Goal: Task Accomplishment & Management: Manage account settings

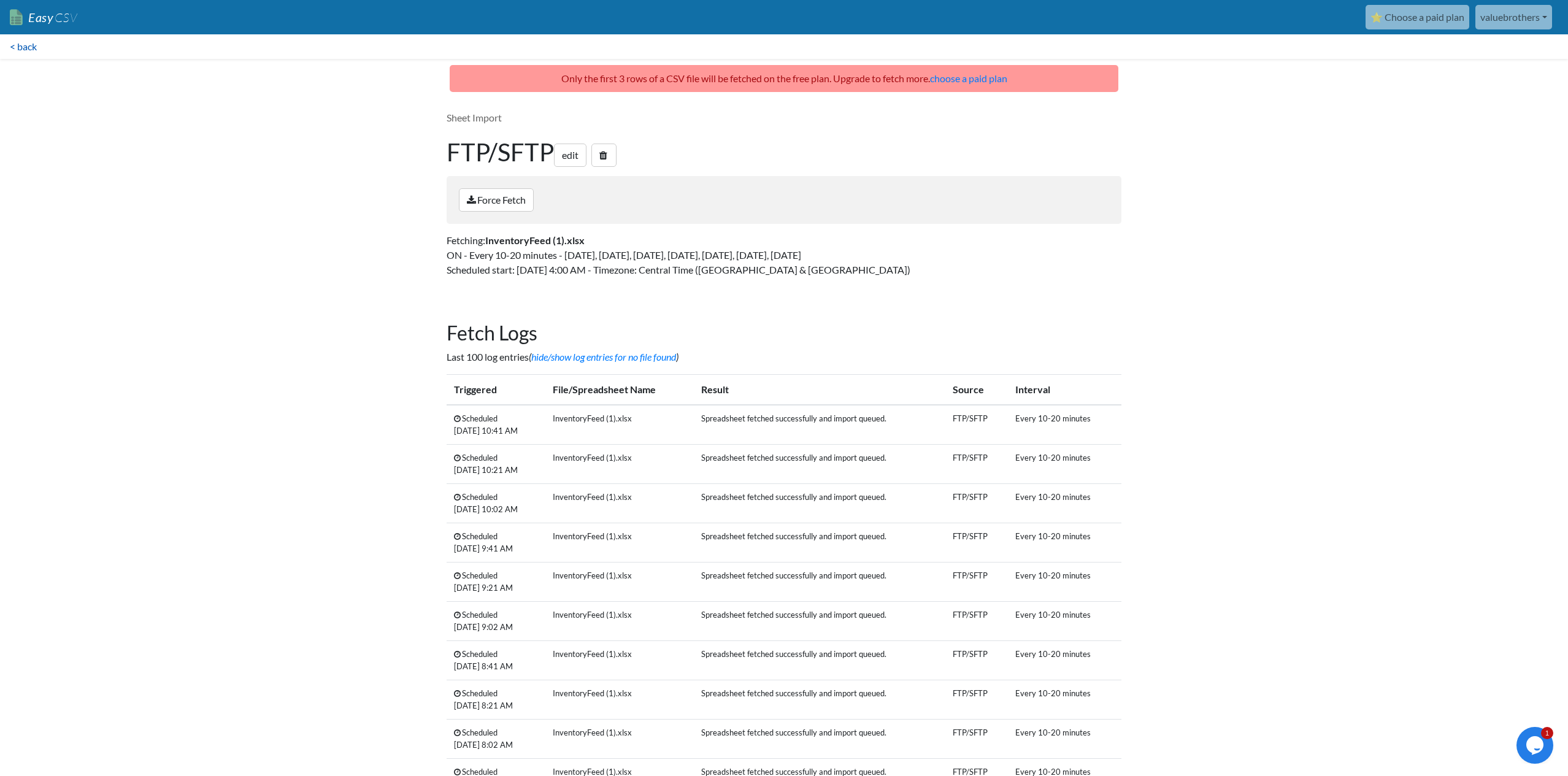
click at [30, 48] on link "< back" at bounding box center [23, 46] width 46 height 25
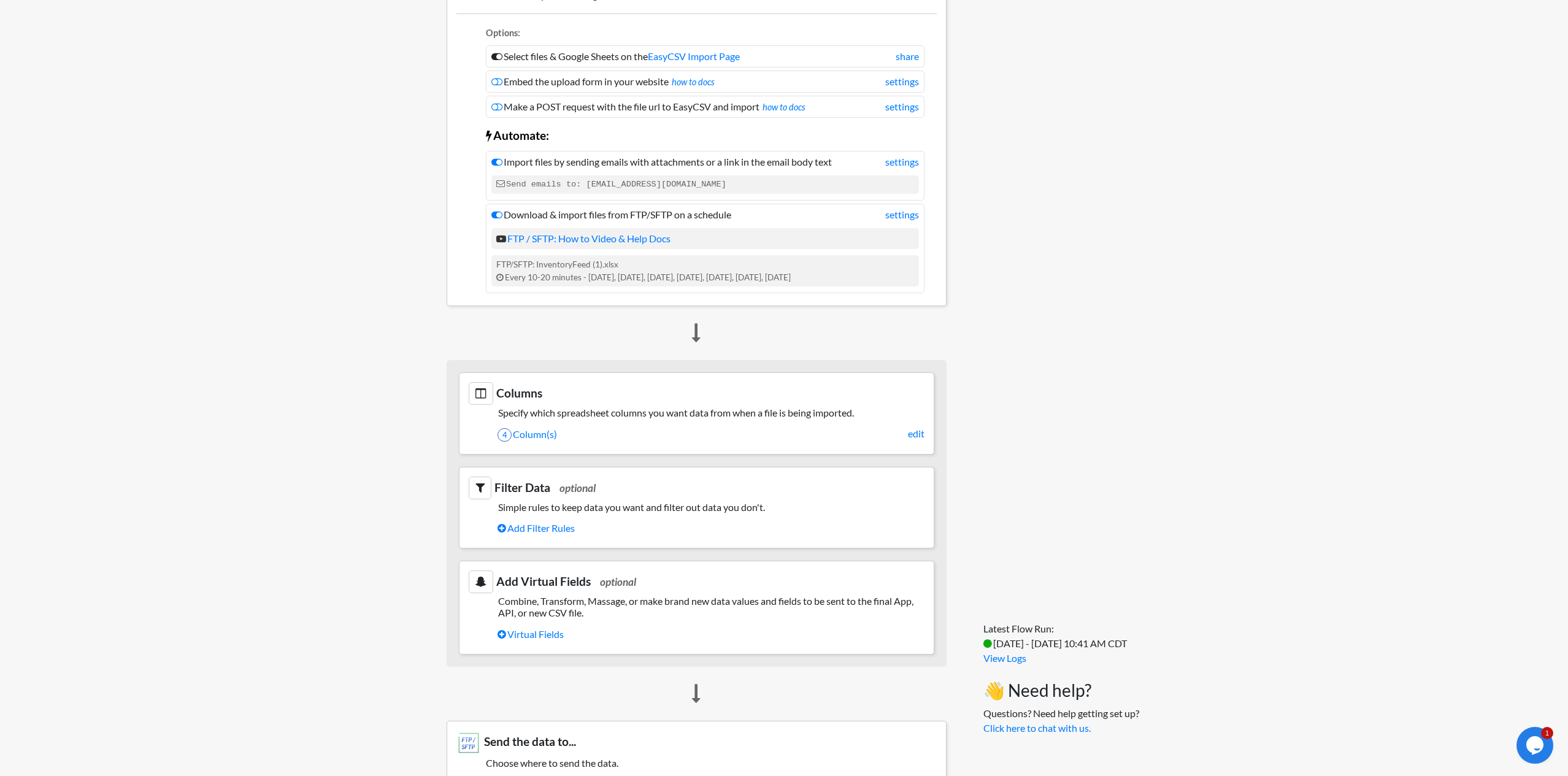
scroll to position [148, 0]
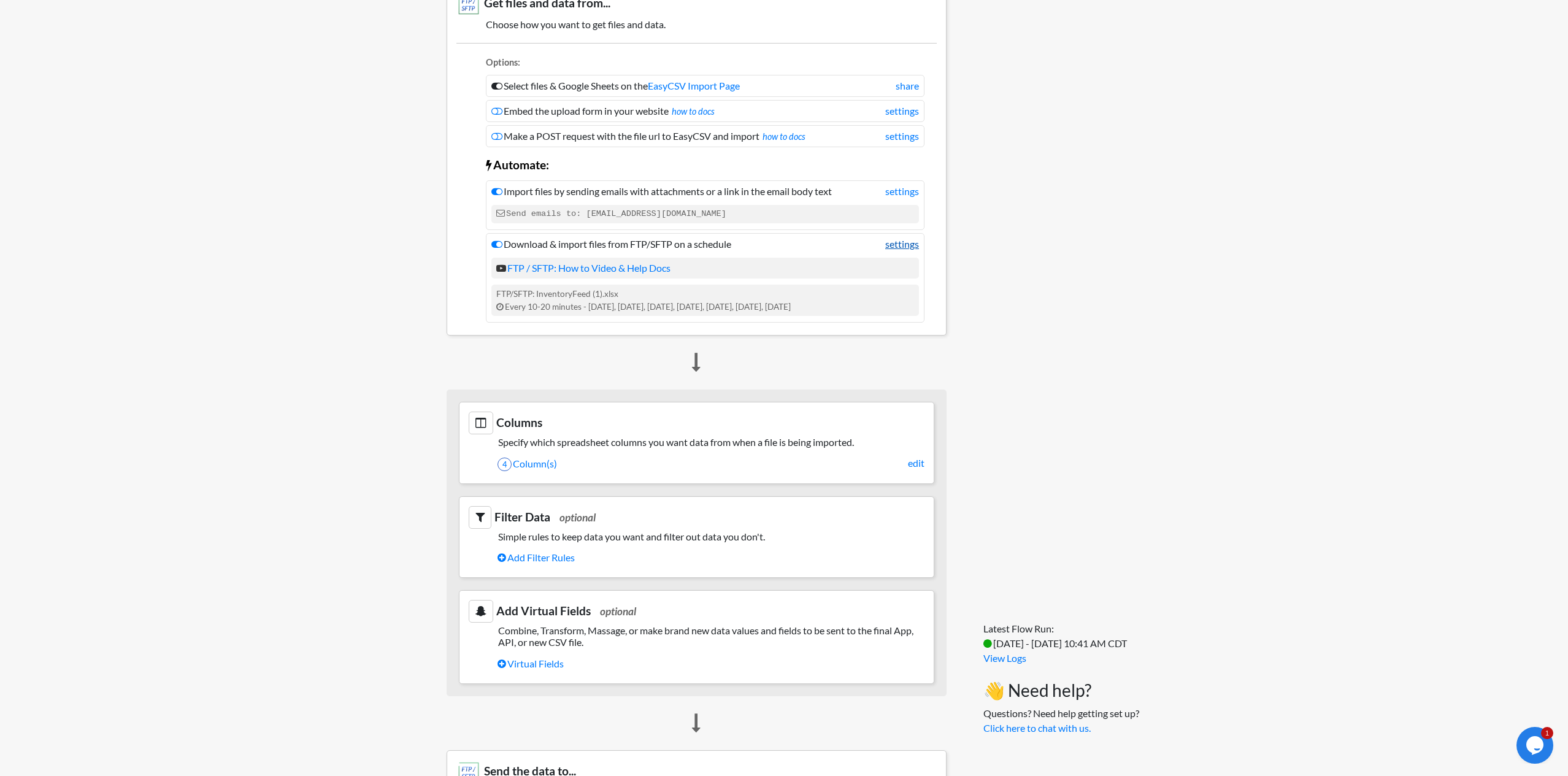
click at [910, 244] on link "settings" at bounding box center [902, 243] width 34 height 15
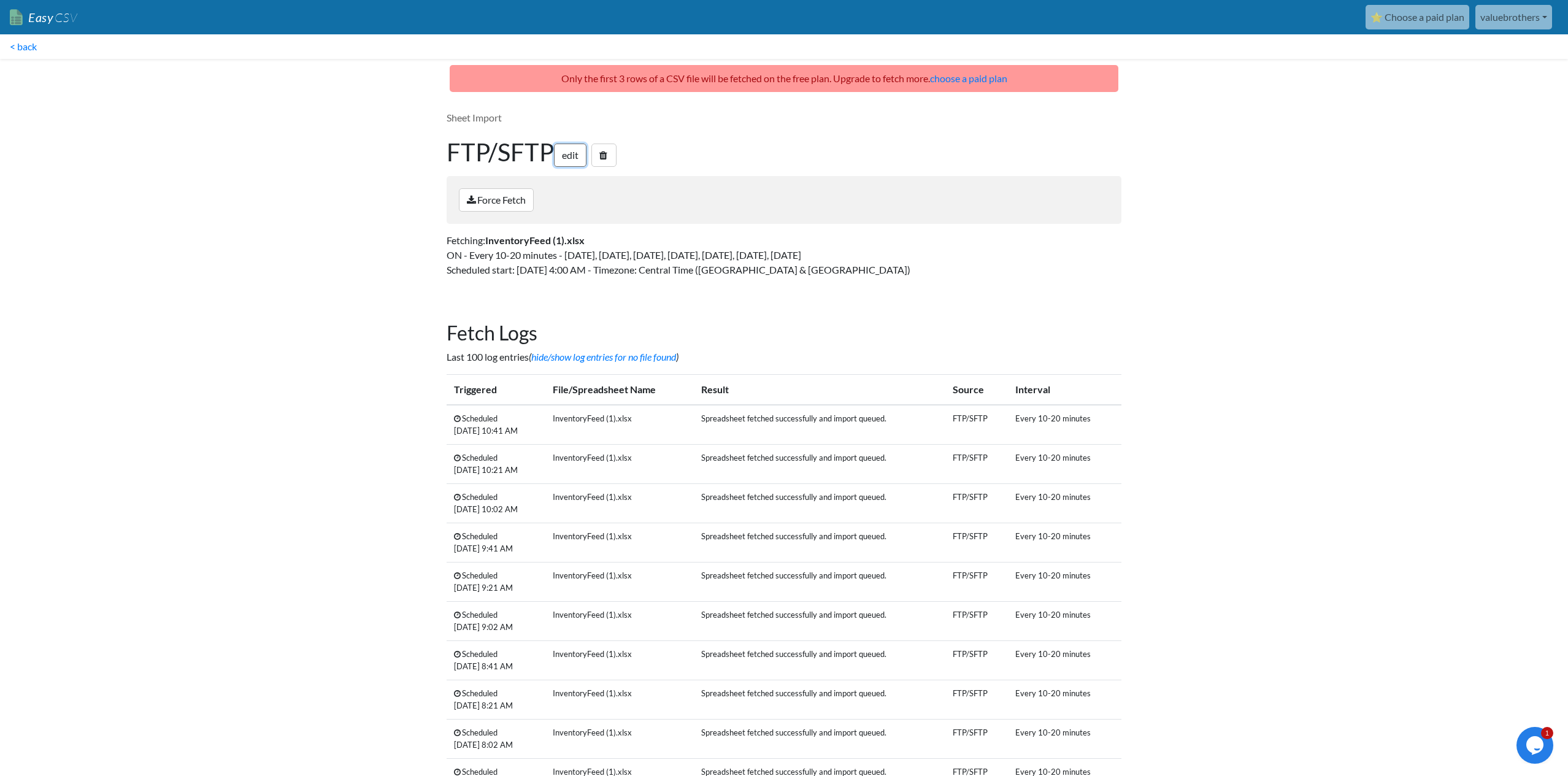
click at [572, 161] on link "edit" at bounding box center [569, 155] width 33 height 24
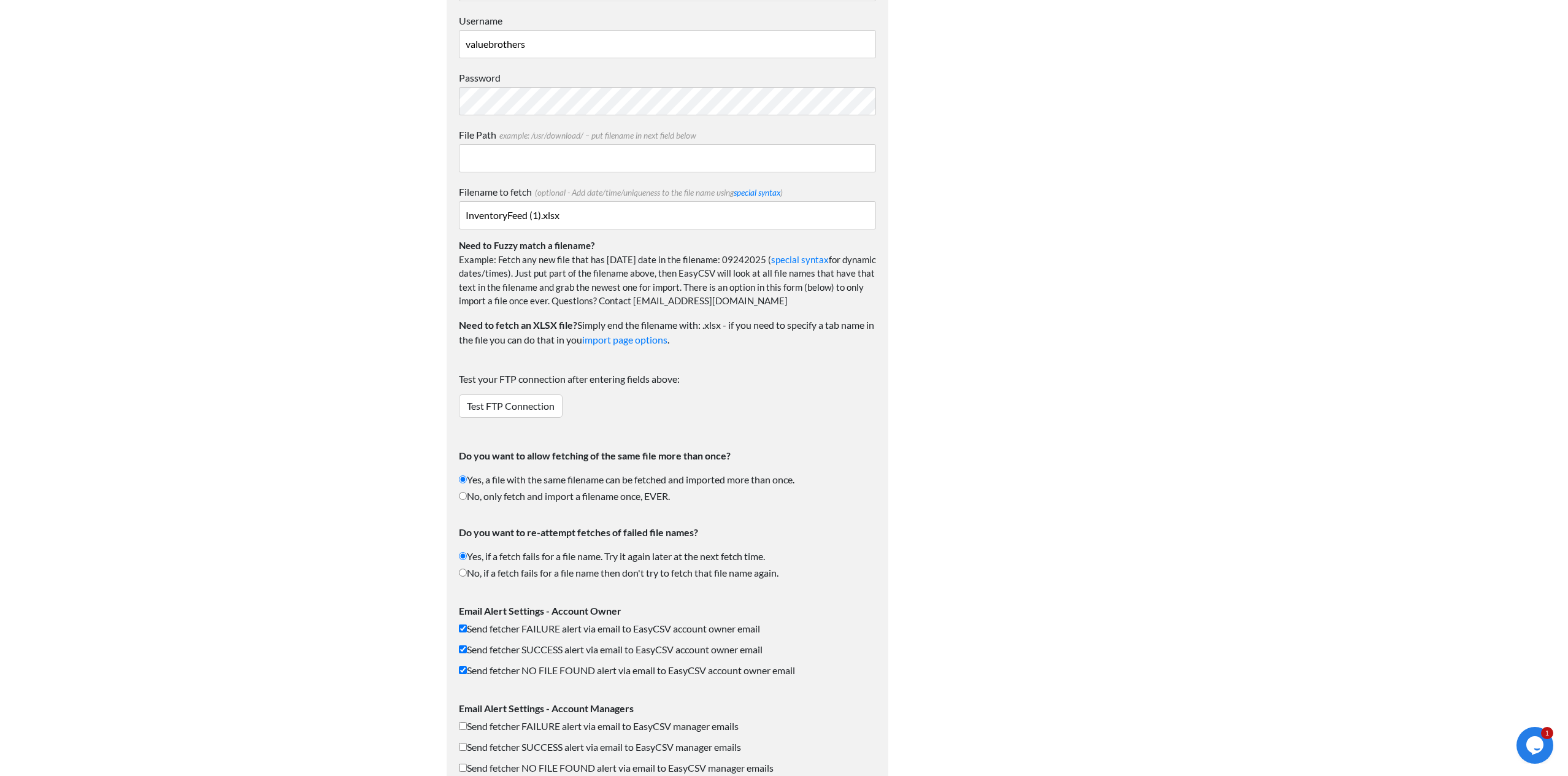
scroll to position [1133, 0]
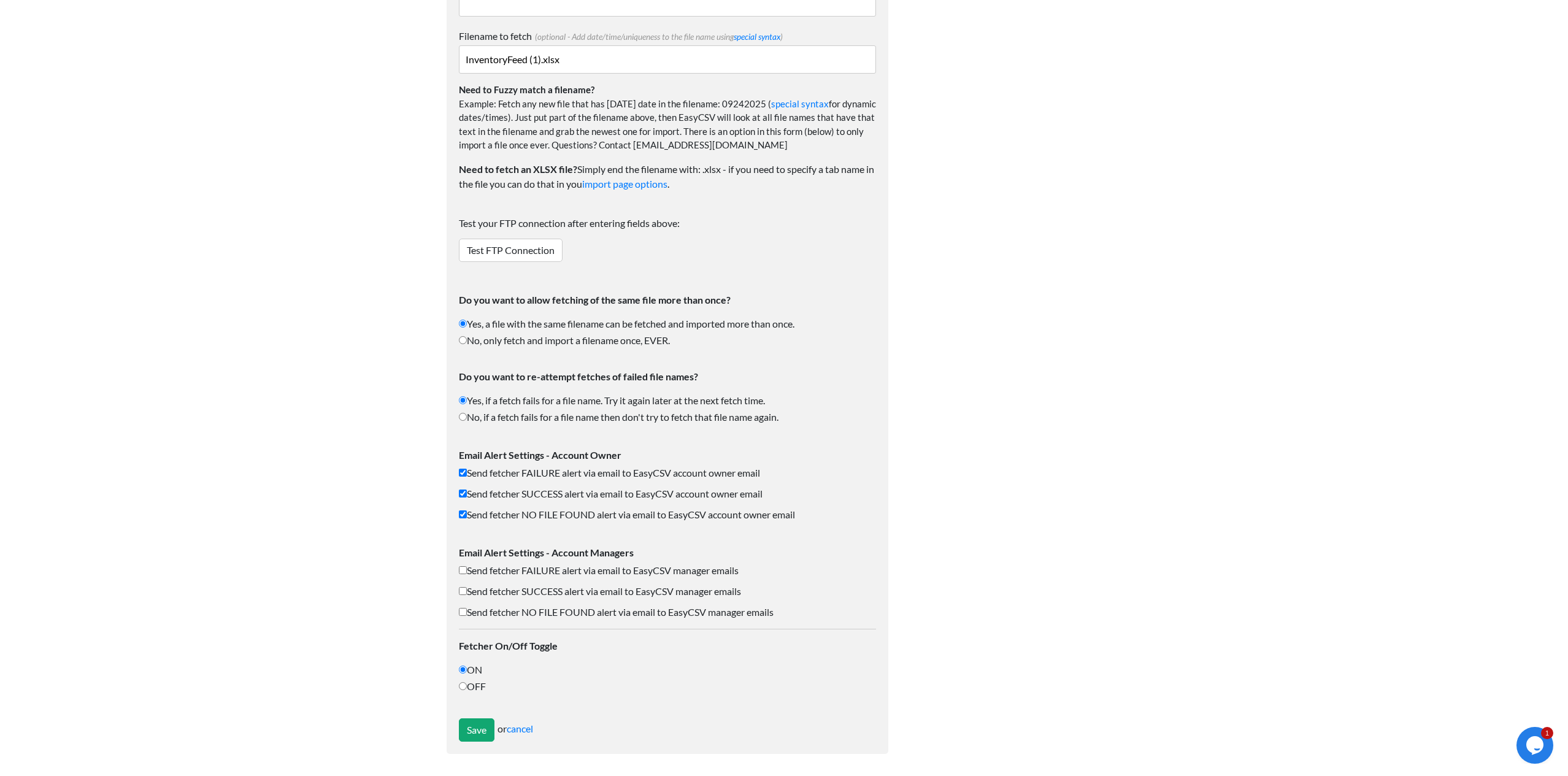
click at [462, 490] on input "Send fetcher SUCCESS alert via email to EasyCSV account owner email" at bounding box center [463, 493] width 8 height 8
checkbox input "false"
click at [481, 735] on input "Save" at bounding box center [477, 731] width 36 height 24
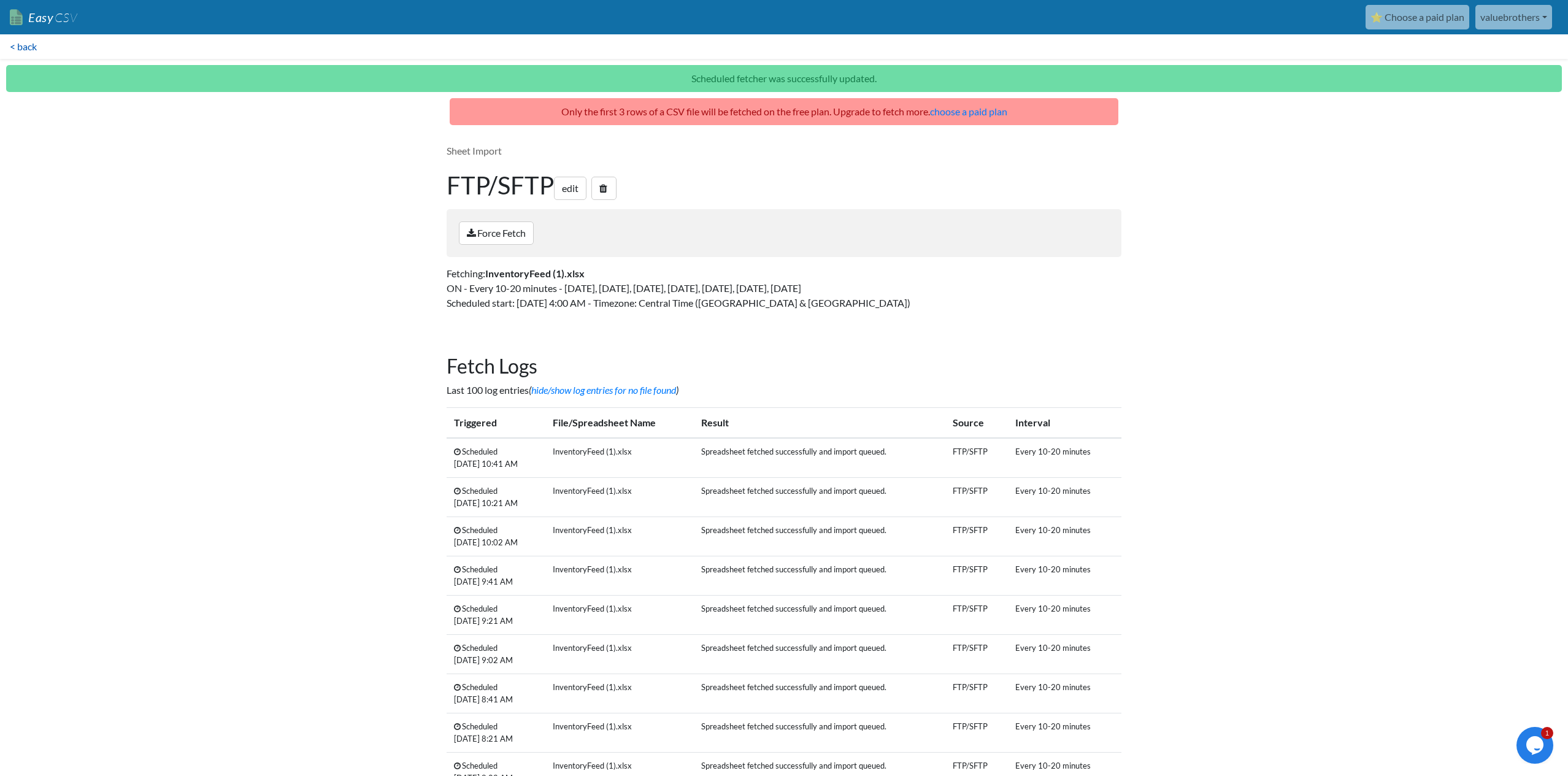
click at [37, 51] on link "< back" at bounding box center [23, 46] width 46 height 25
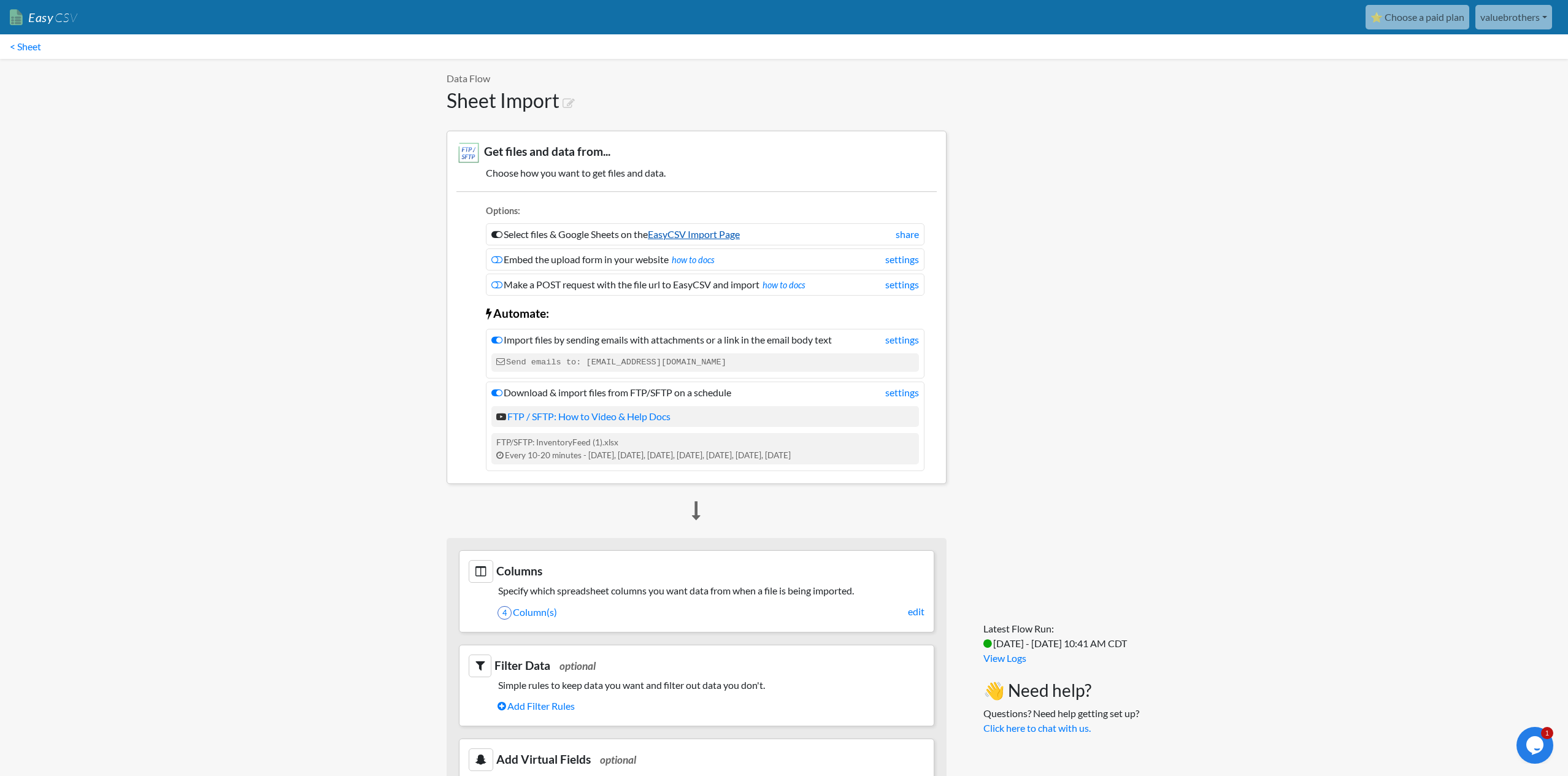
click at [728, 238] on link "EasyCSV Import Page" at bounding box center [693, 234] width 92 height 12
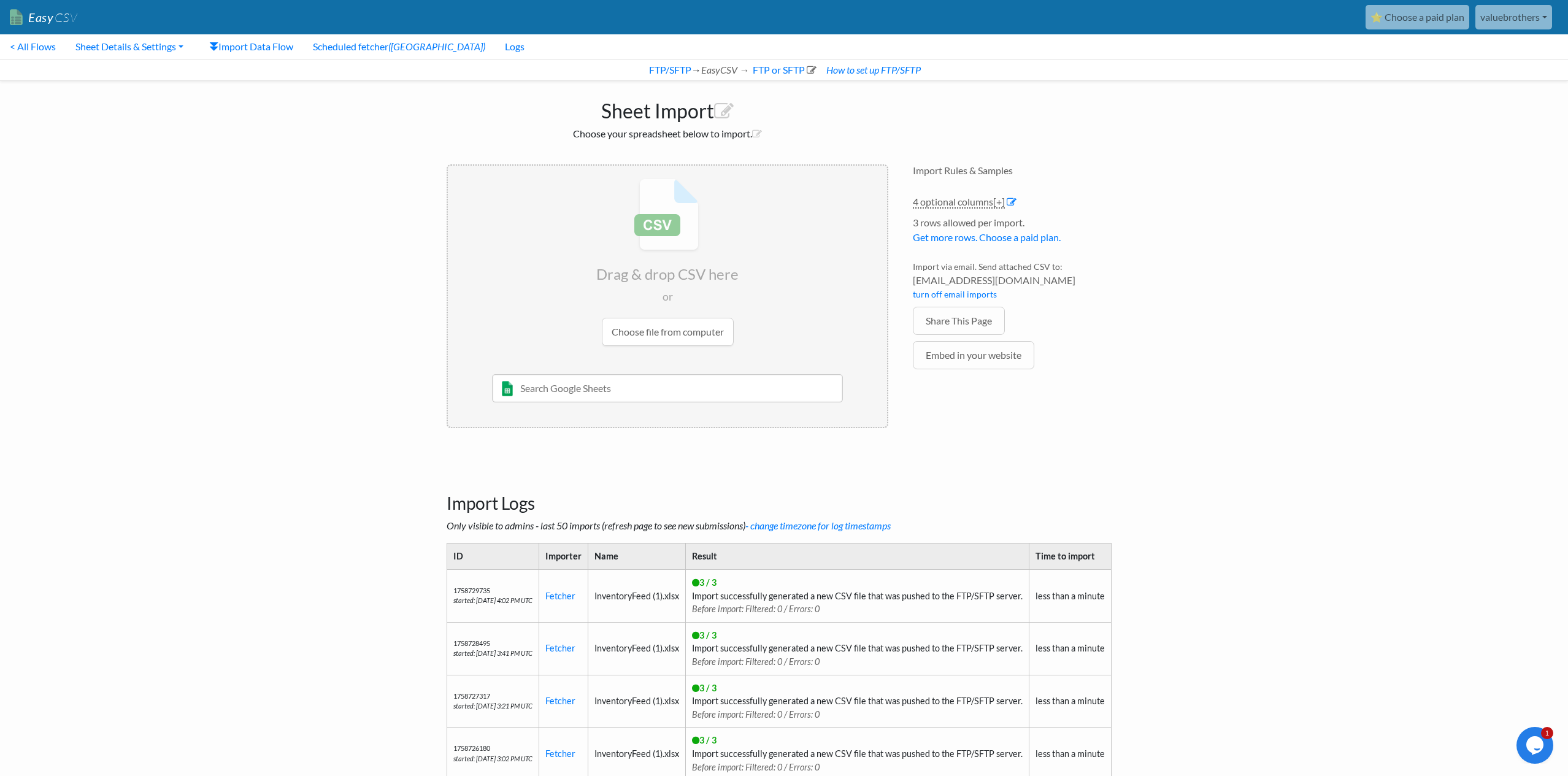
click at [174, 45] on link "Sheet Details & Settings" at bounding box center [129, 46] width 128 height 25
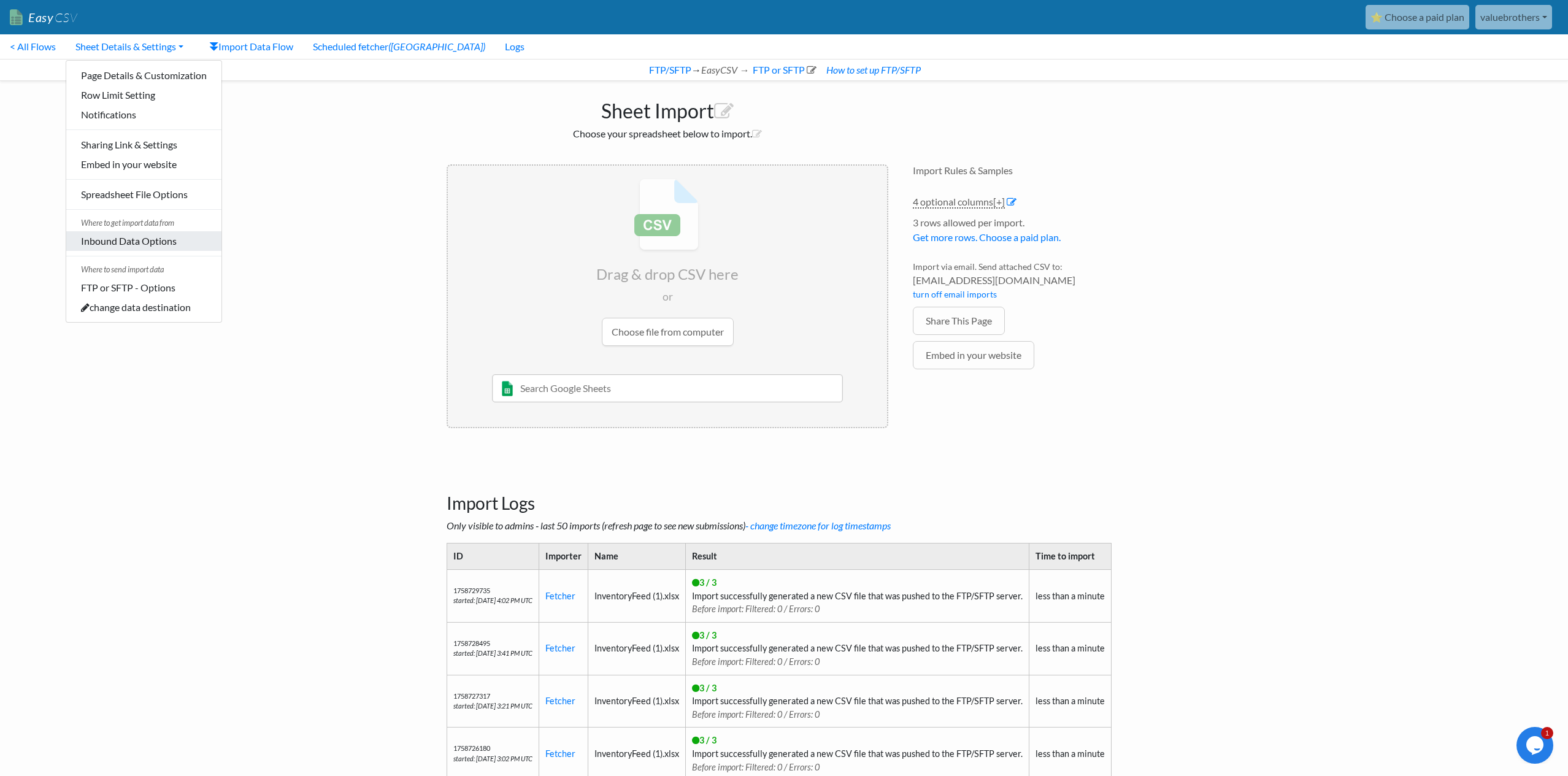
click at [144, 241] on link "Inbound Data Options" at bounding box center [143, 241] width 155 height 20
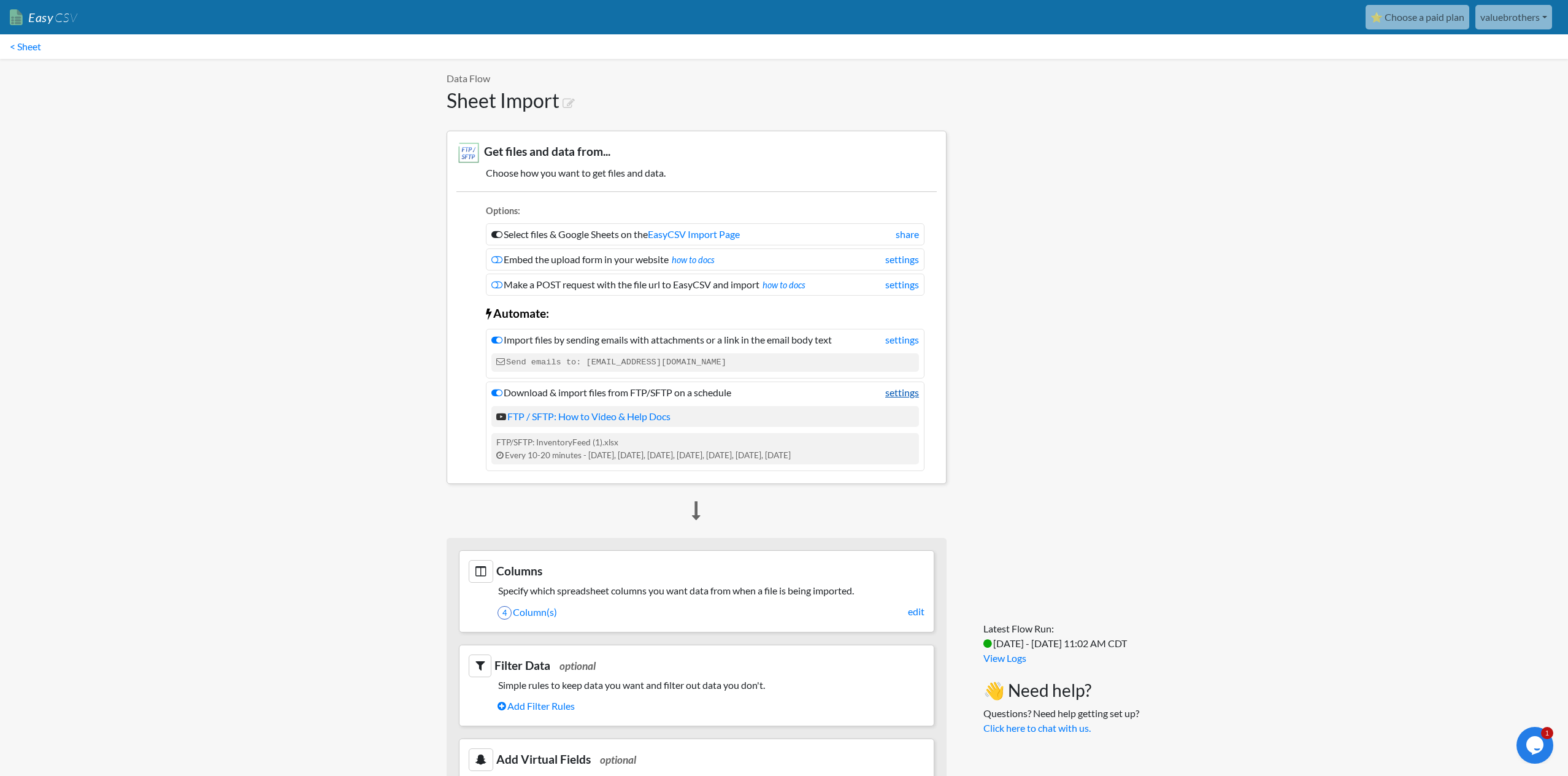
click at [899, 396] on link "settings" at bounding box center [902, 392] width 34 height 15
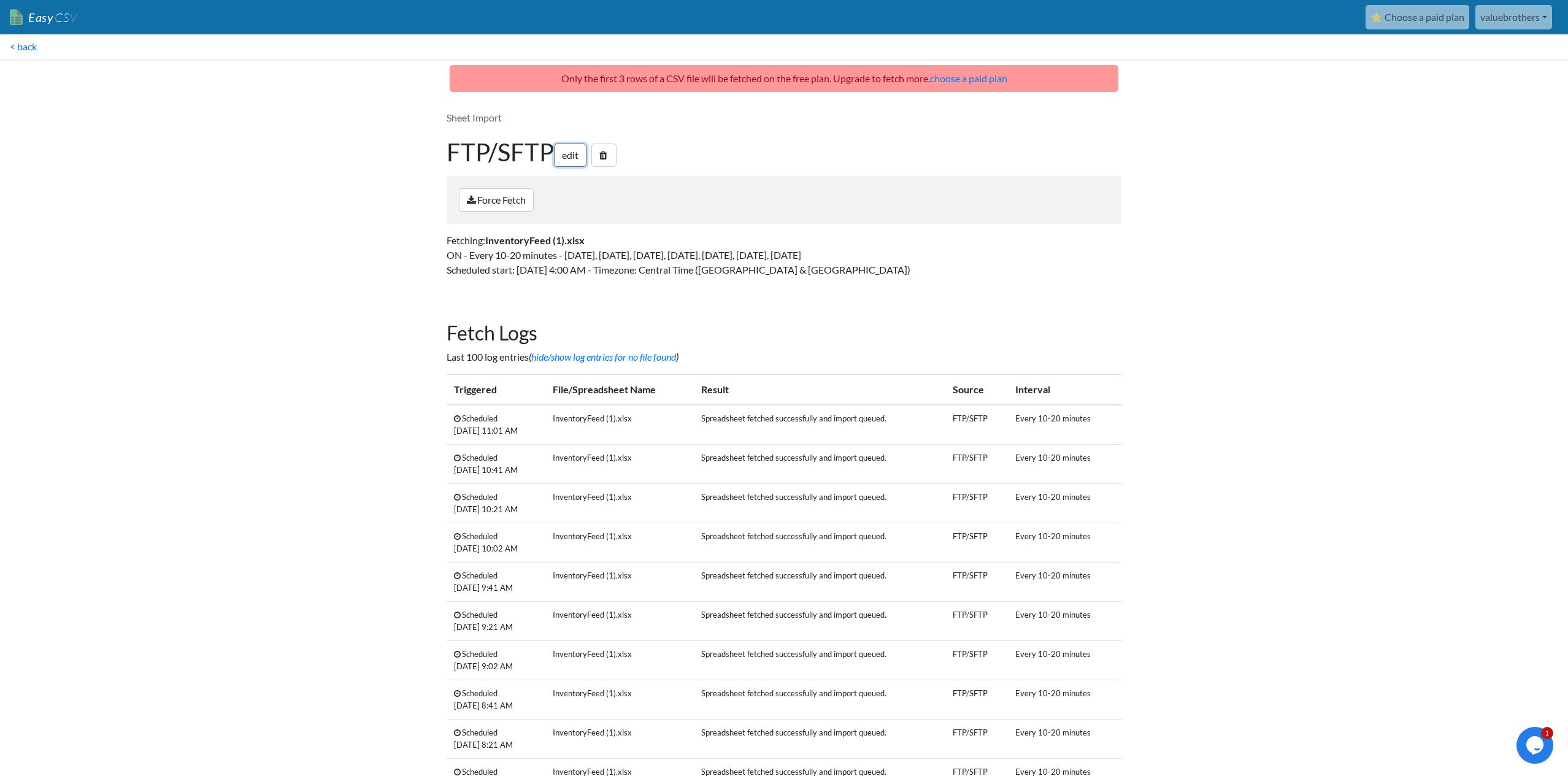
click at [571, 156] on link "edit" at bounding box center [569, 155] width 33 height 24
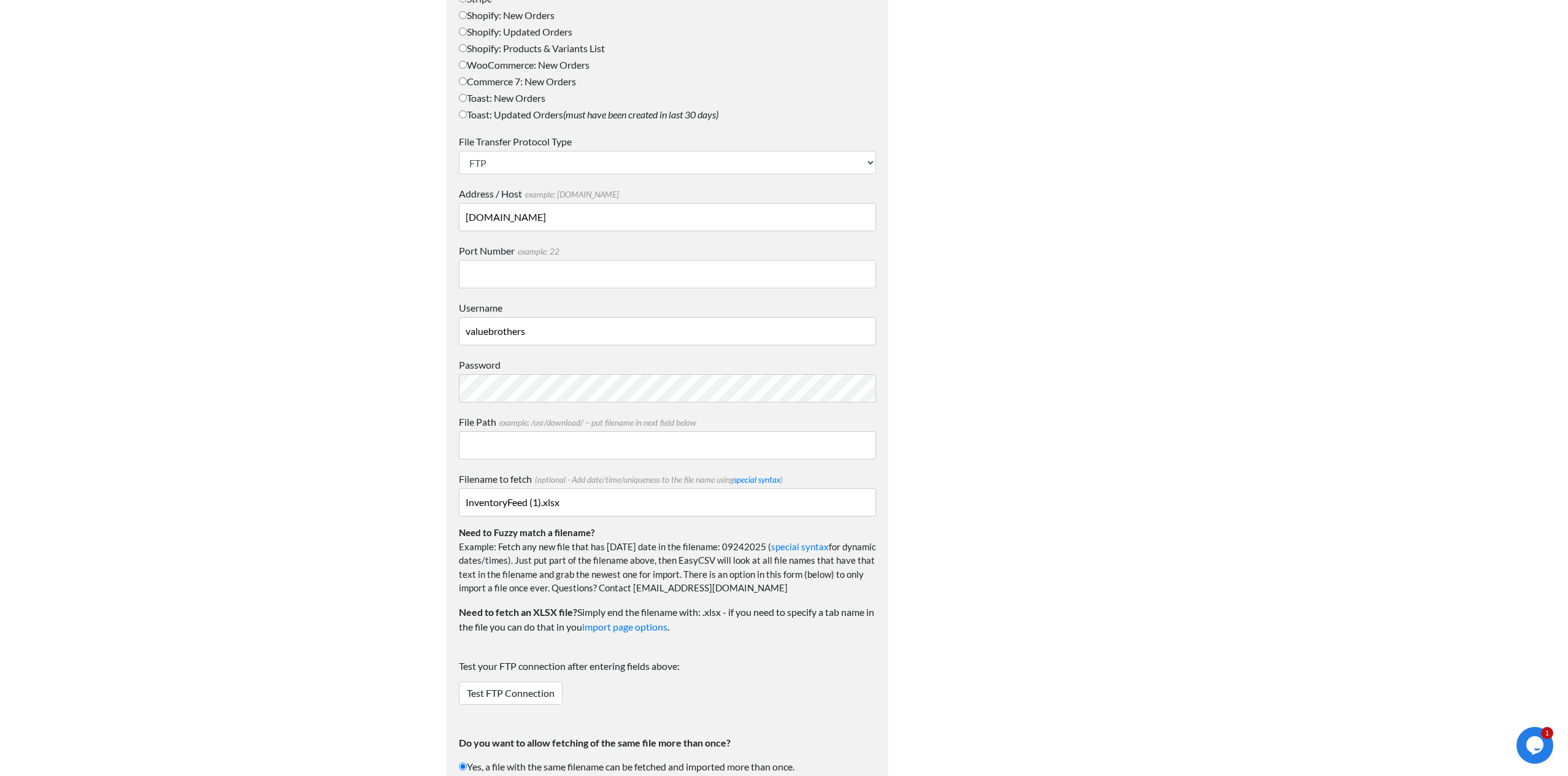
scroll to position [691, 0]
click at [761, 478] on link "special syntax" at bounding box center [756, 478] width 46 height 10
click at [1263, 11] on body "Easy CSV ⭐ Choose a paid plan valuebrothers Valuebrothers All Flows All CSV Gen…" at bounding box center [784, 258] width 1568 height 1899
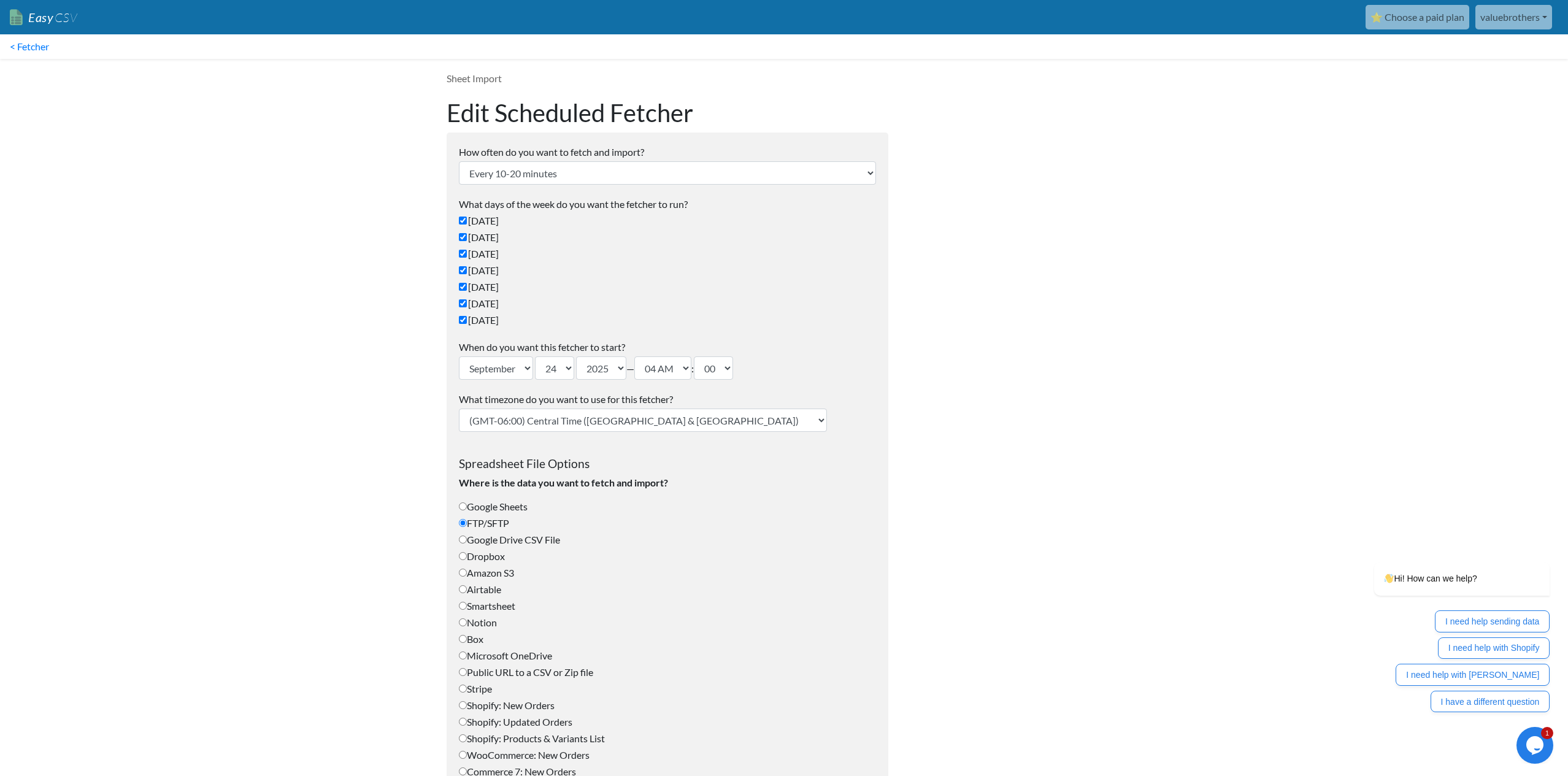
click at [1448, 18] on link "⭐ Choose a paid plan" at bounding box center [1417, 17] width 104 height 25
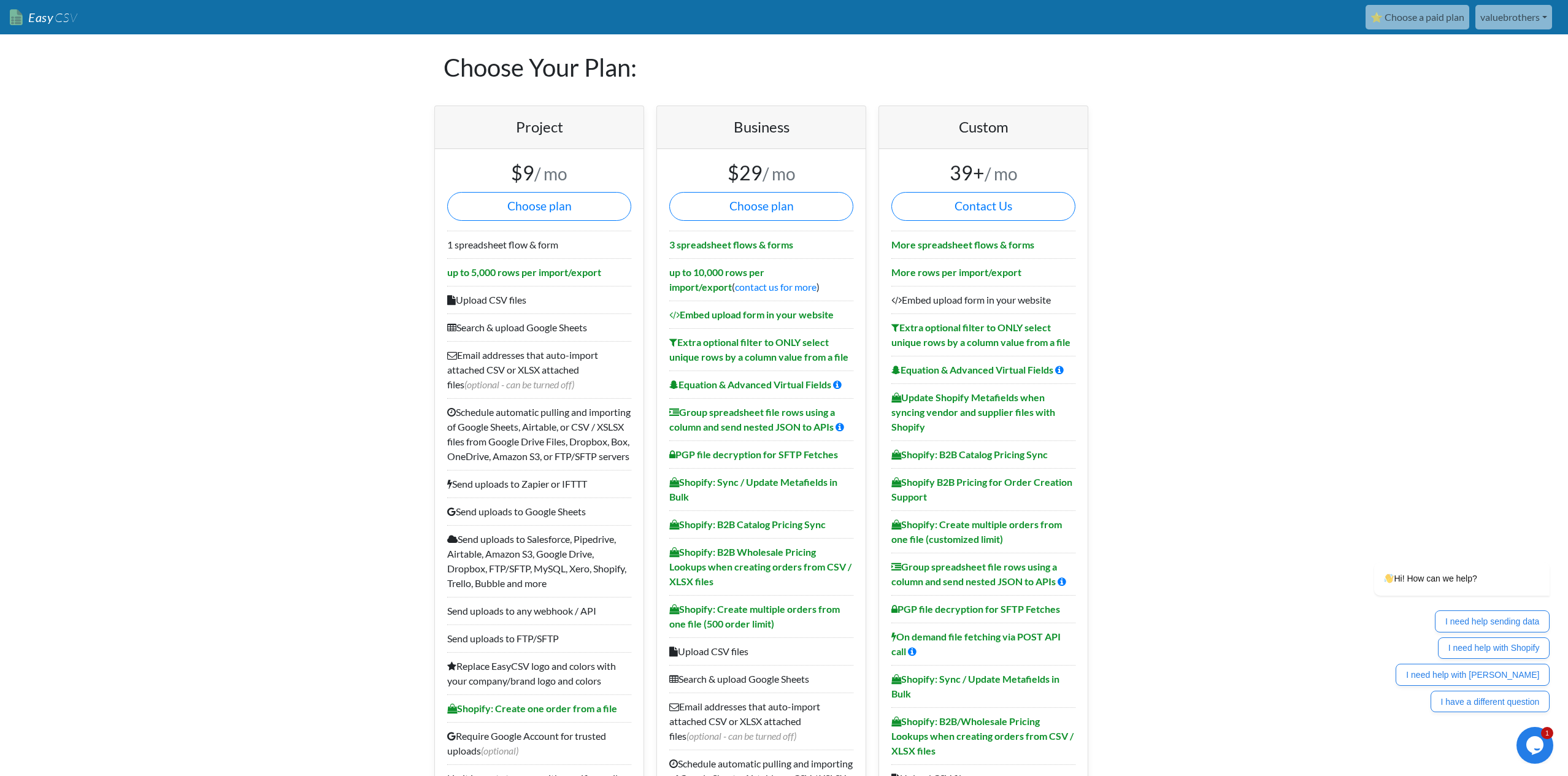
click at [39, 22] on link "Easy CSV" at bounding box center [44, 17] width 67 height 25
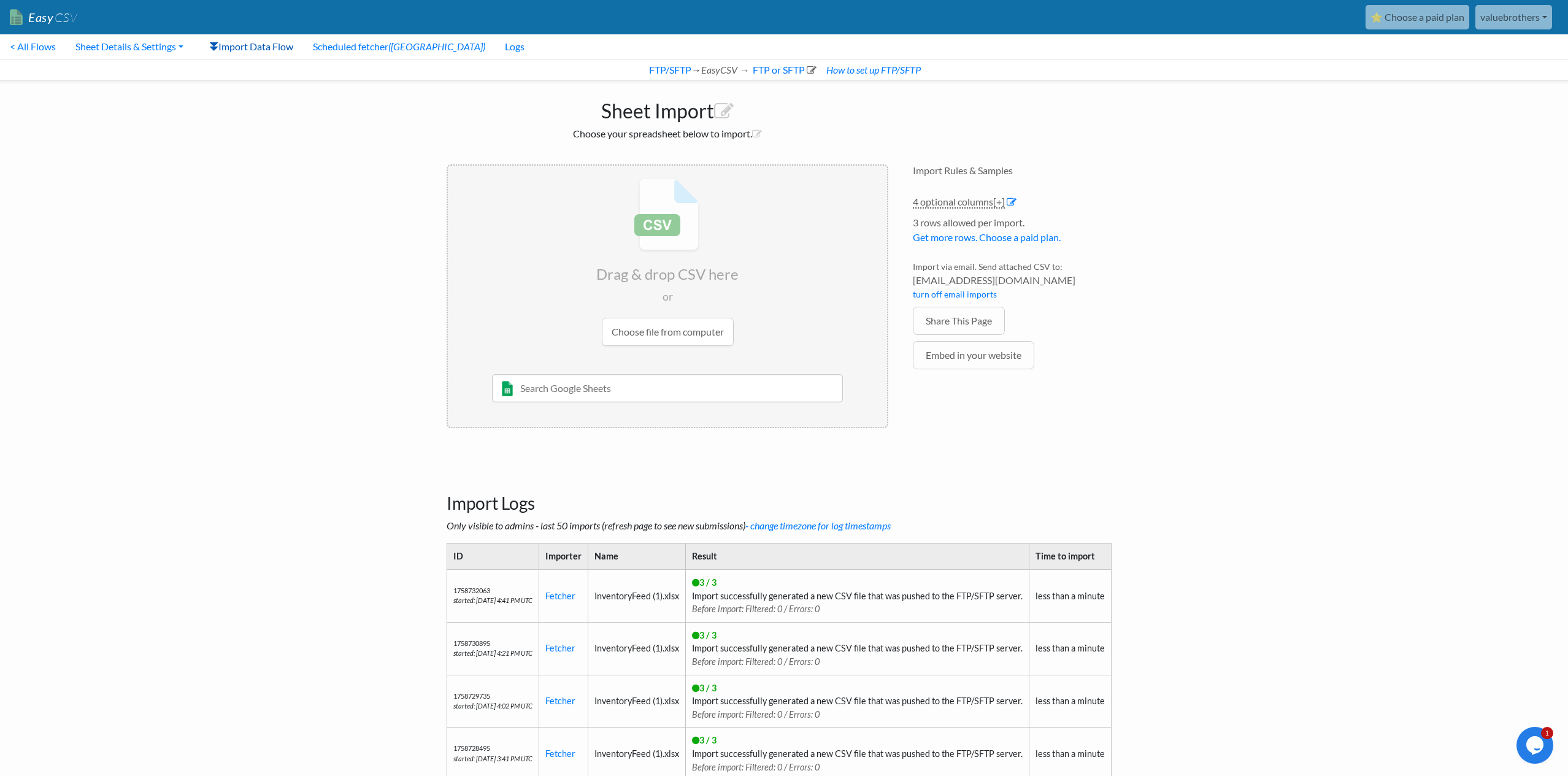
click at [264, 47] on link "Import Data Flow" at bounding box center [251, 46] width 104 height 25
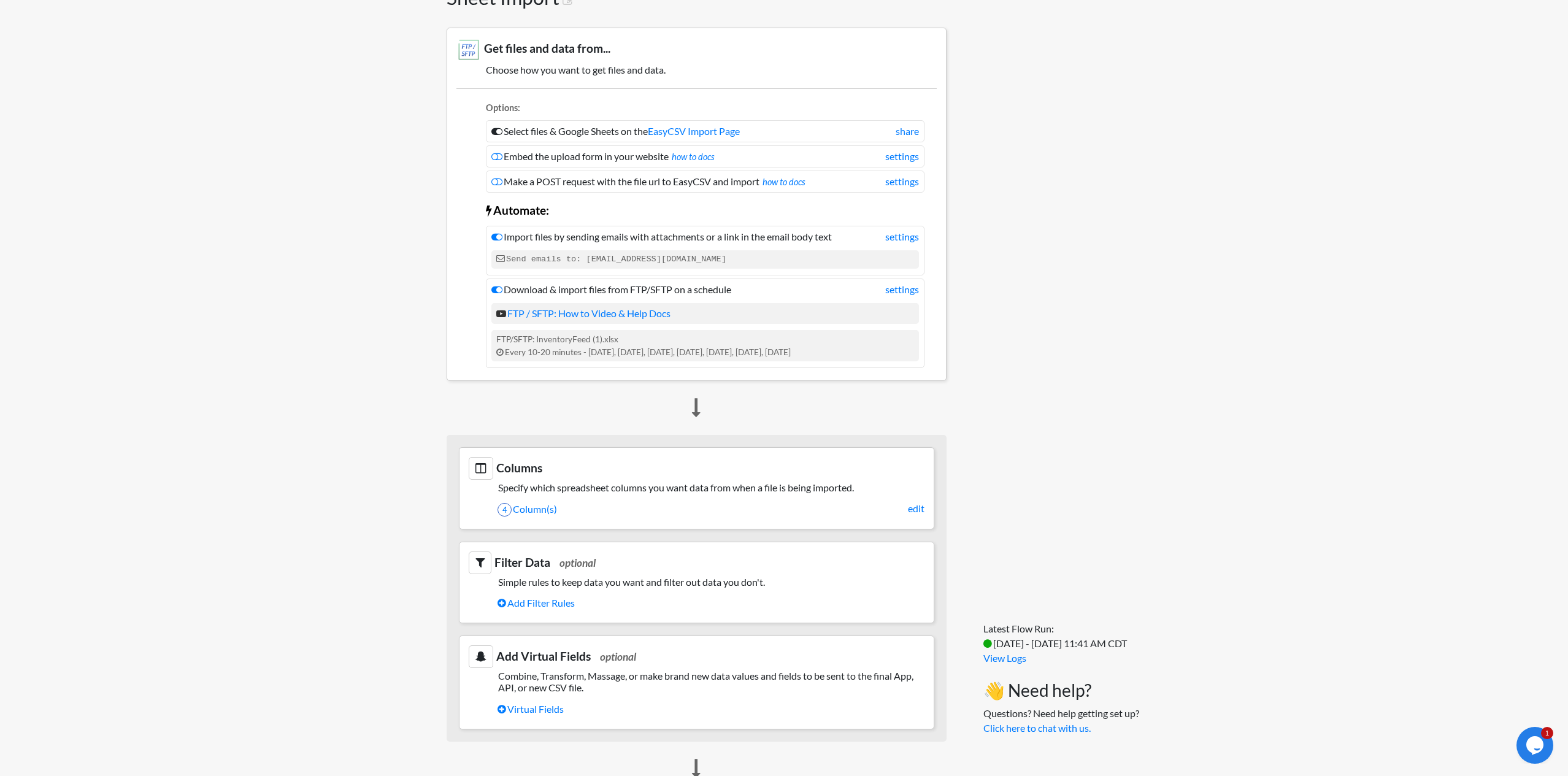
scroll to position [109, 0]
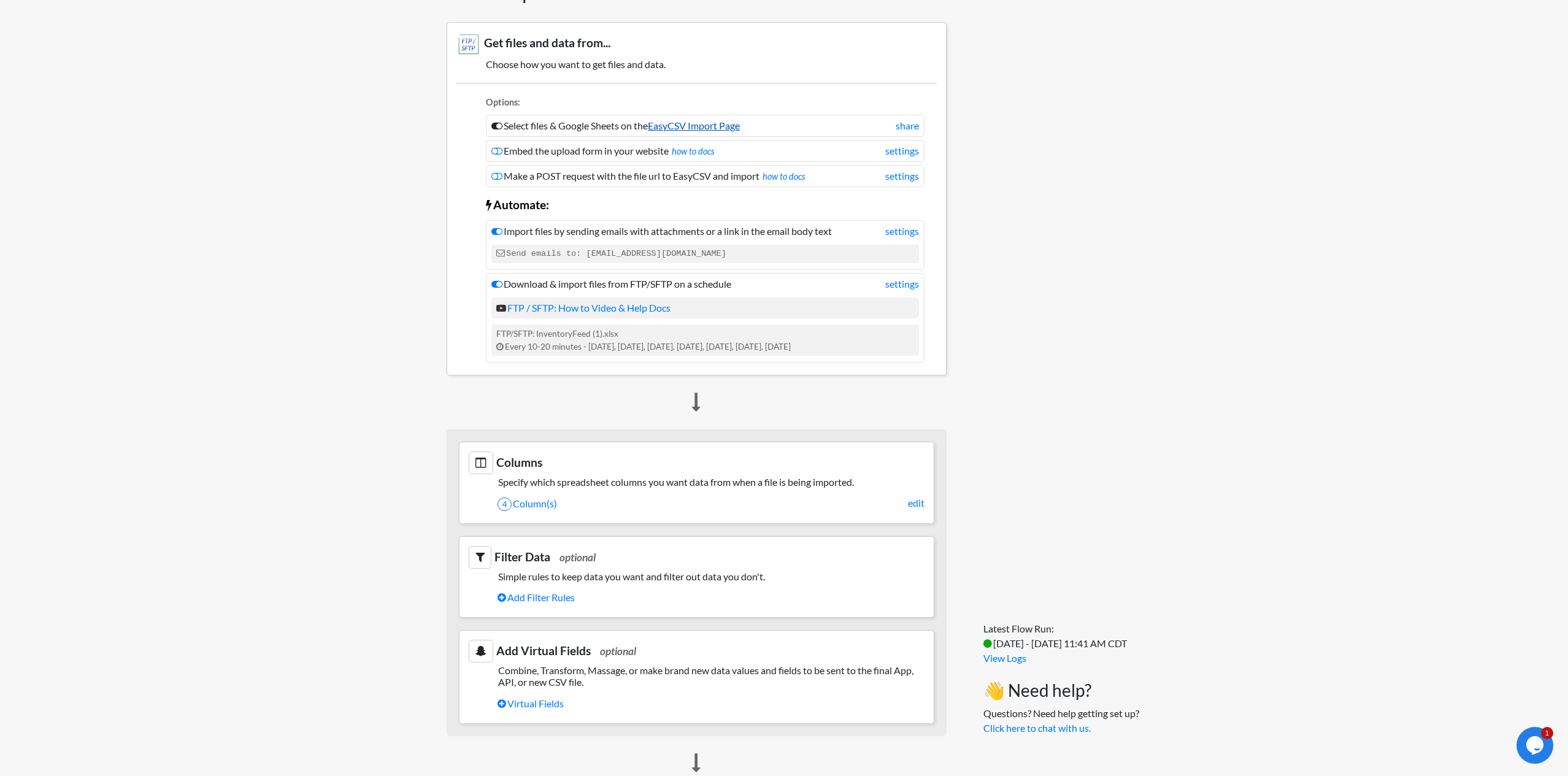
click at [696, 127] on link "EasyCSV Import Page" at bounding box center [693, 126] width 92 height 12
click at [892, 230] on link "settings" at bounding box center [902, 230] width 34 height 15
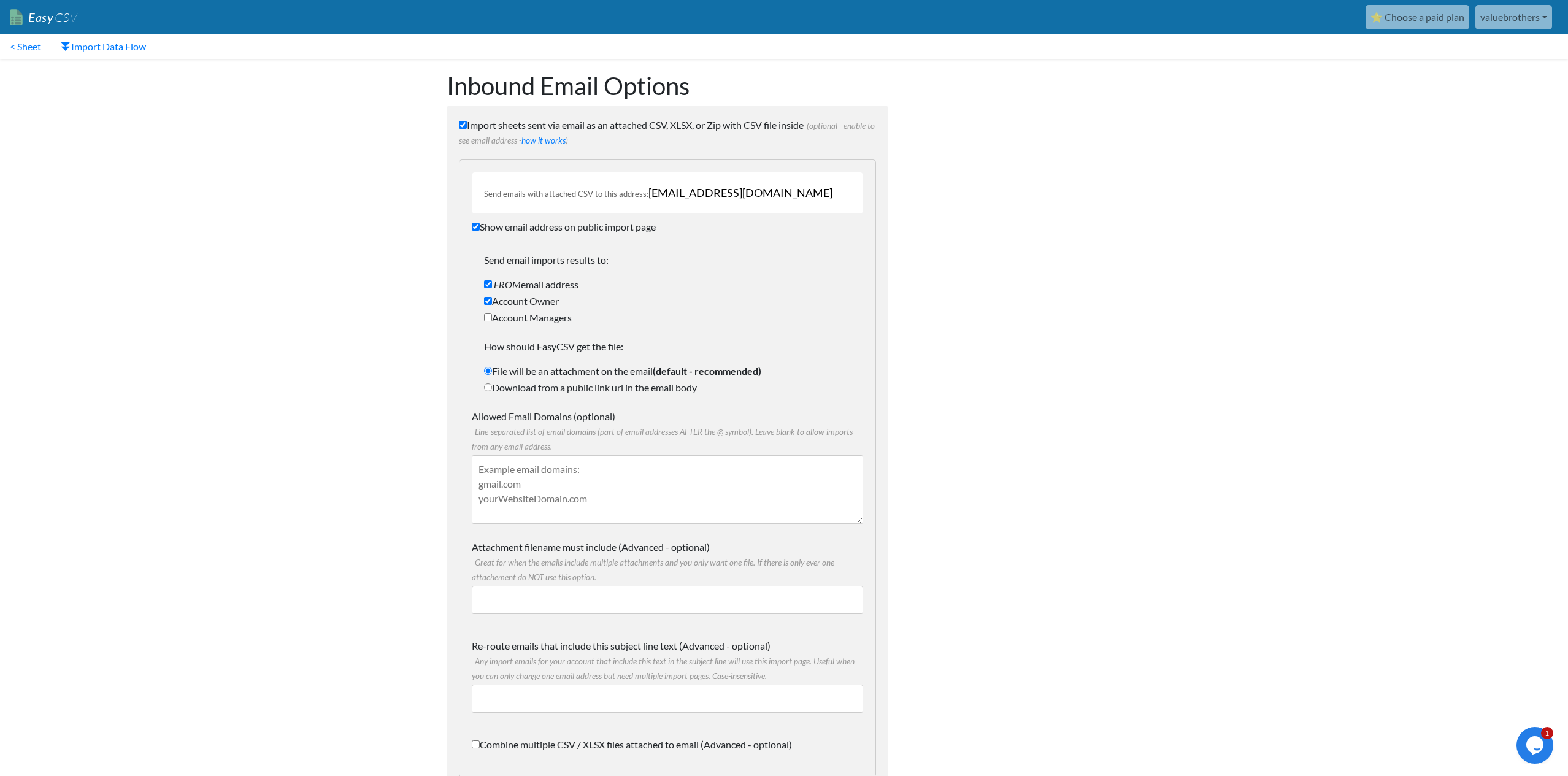
click at [484, 282] on input "FROM email address" at bounding box center [488, 285] width 8 height 8
checkbox input "false"
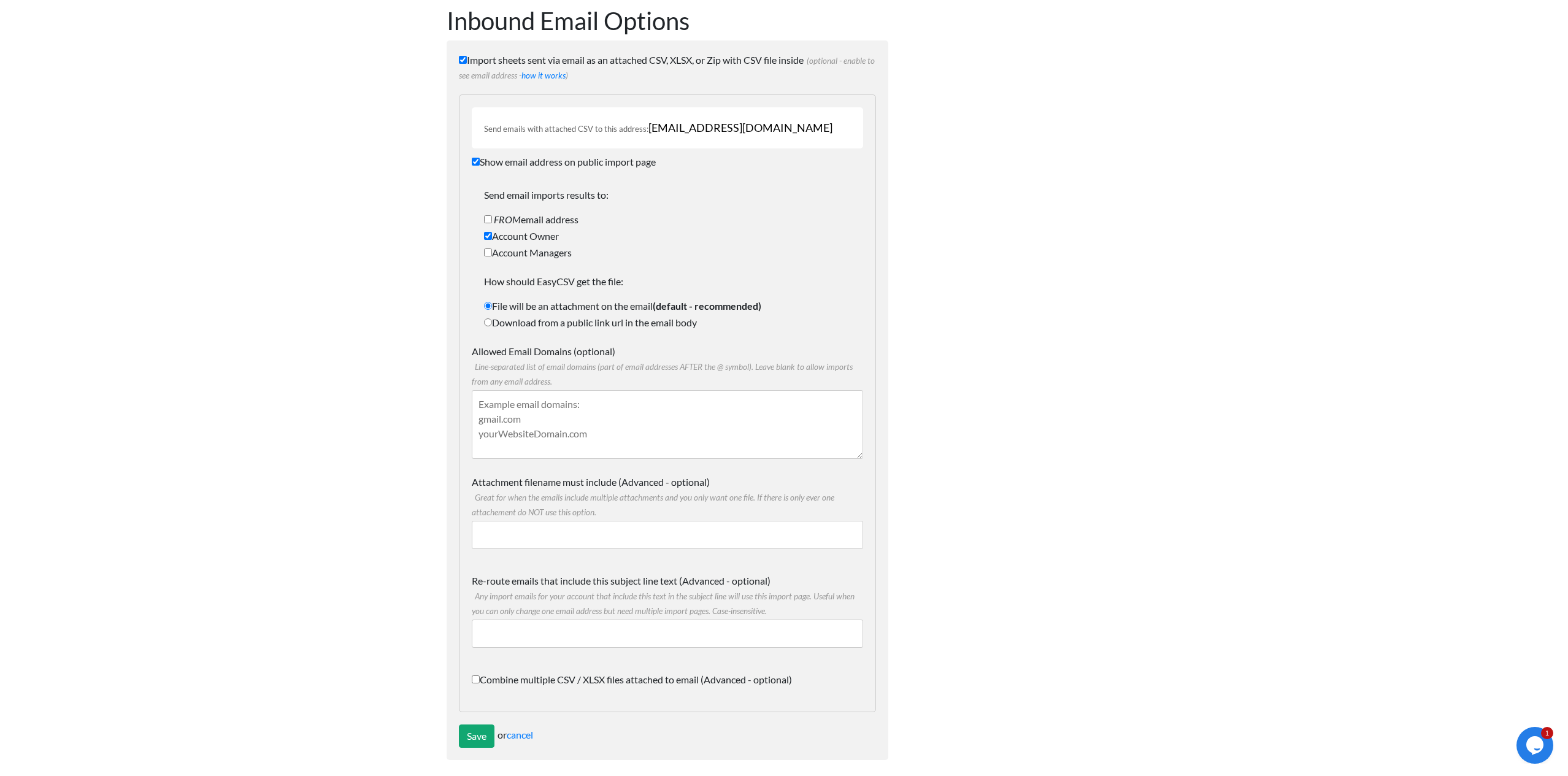
scroll to position [69, 0]
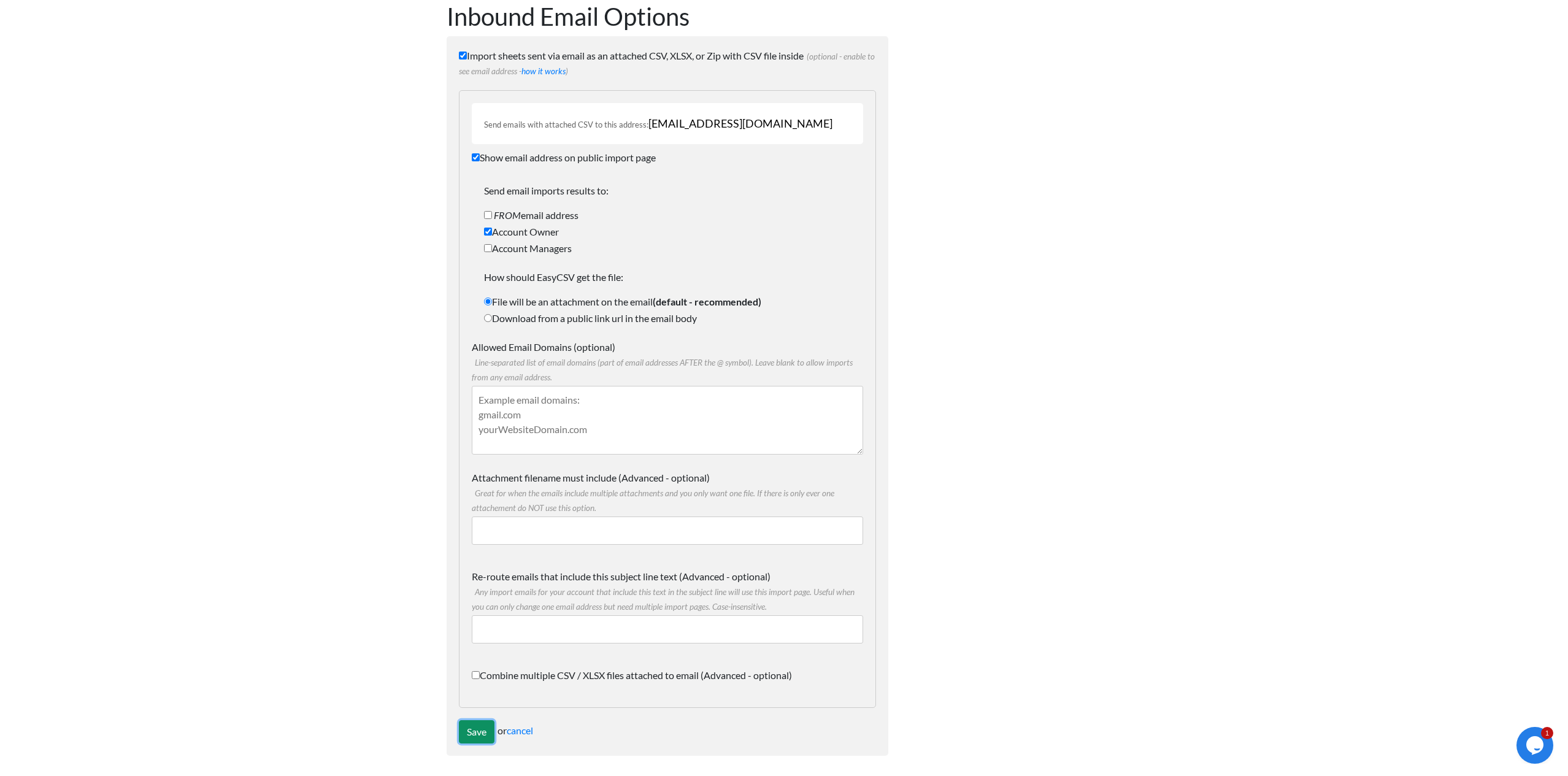
click at [476, 735] on input "Save" at bounding box center [477, 732] width 36 height 24
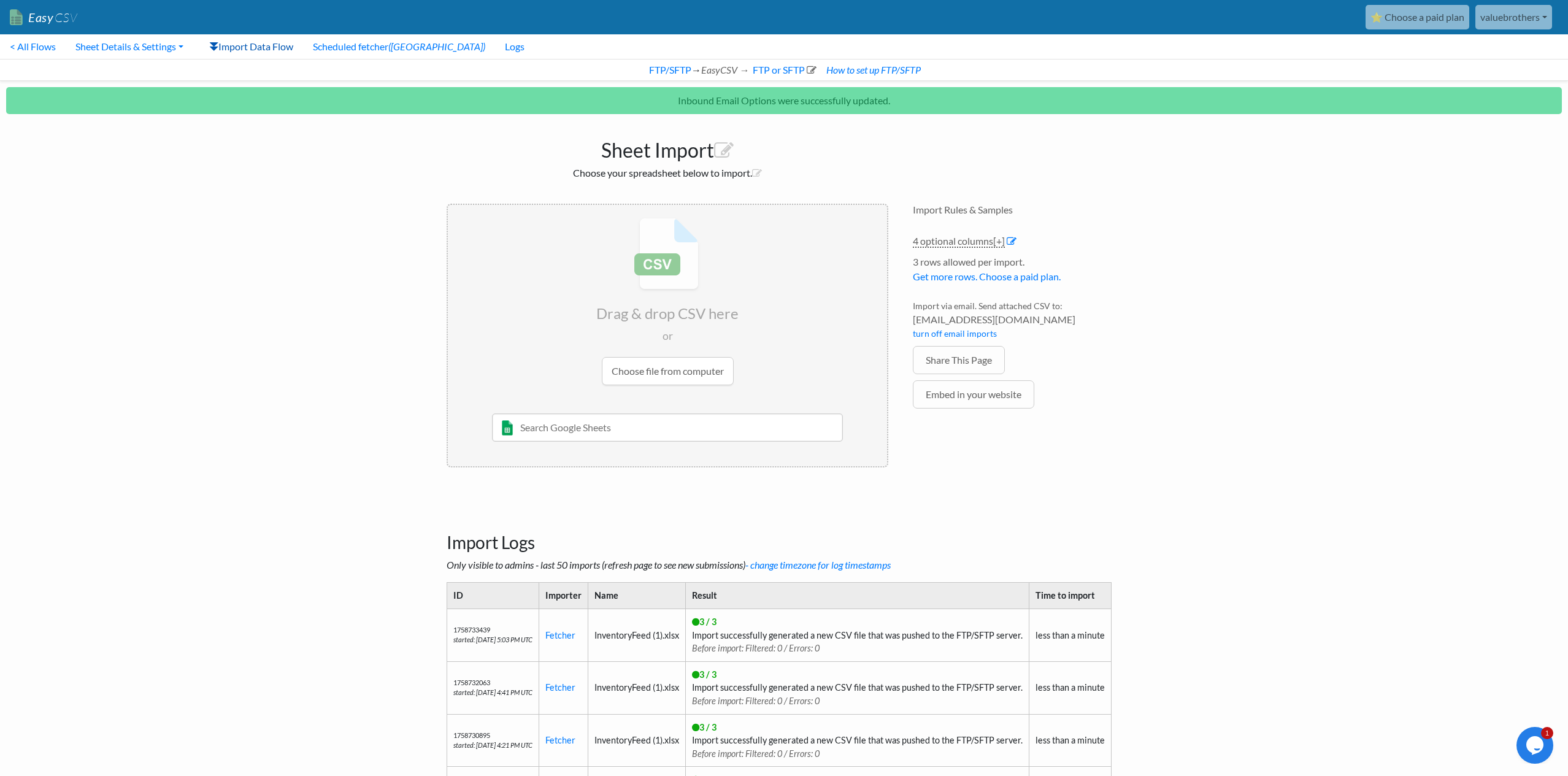
click at [240, 43] on link "Import Data Flow" at bounding box center [251, 46] width 104 height 25
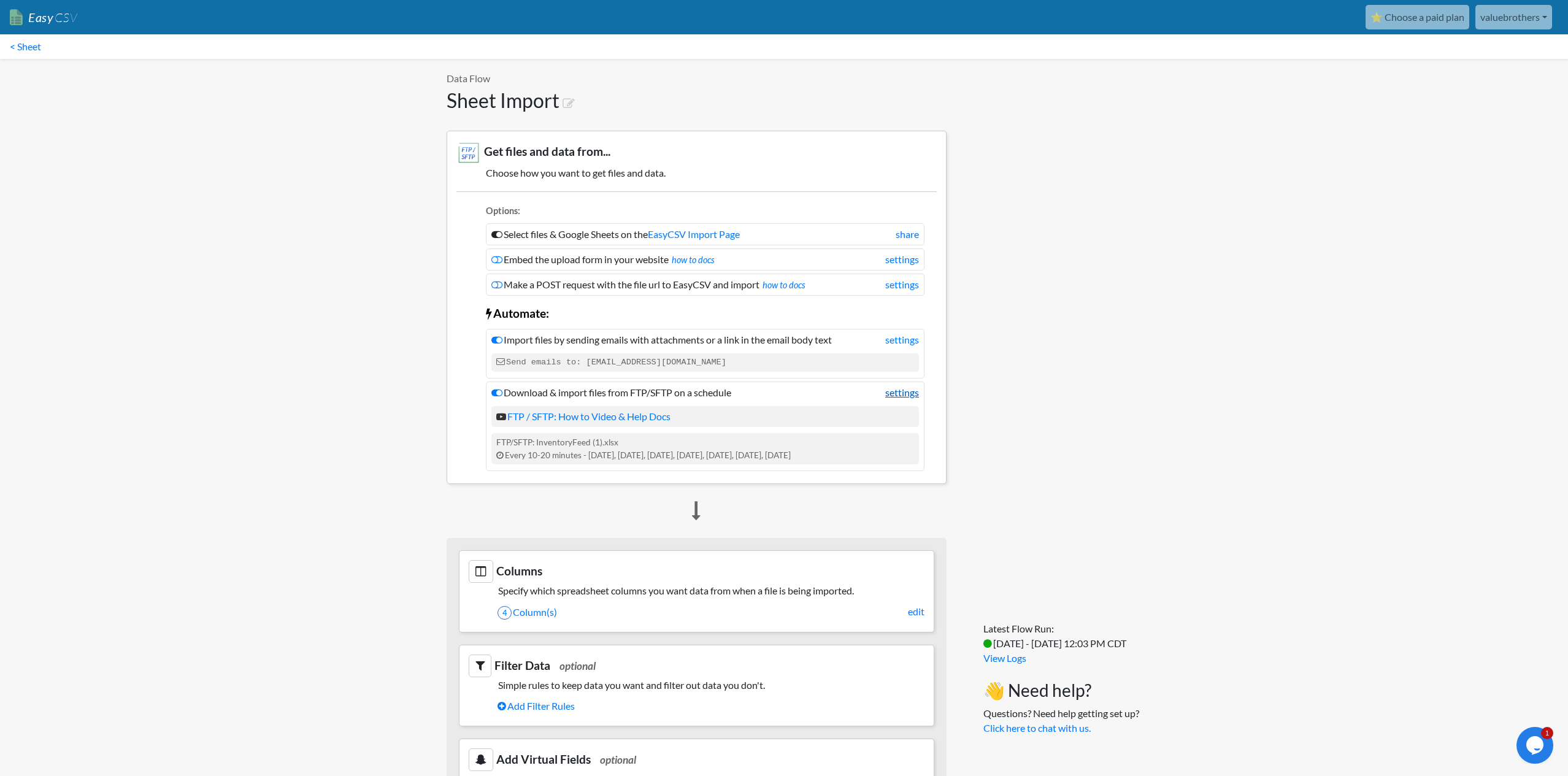
click at [894, 395] on link "settings" at bounding box center [902, 392] width 34 height 15
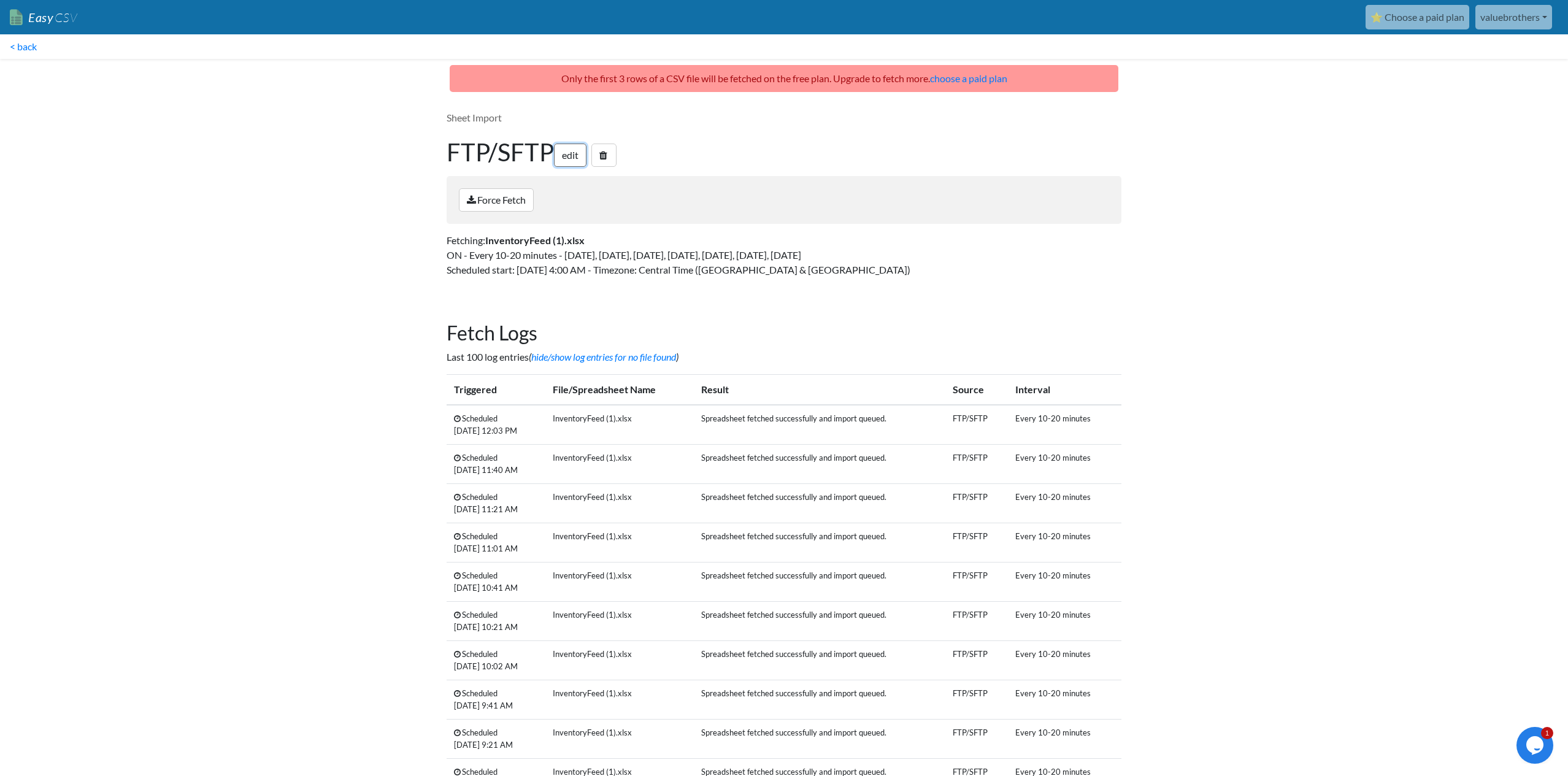
click at [570, 152] on link "edit" at bounding box center [569, 155] width 33 height 24
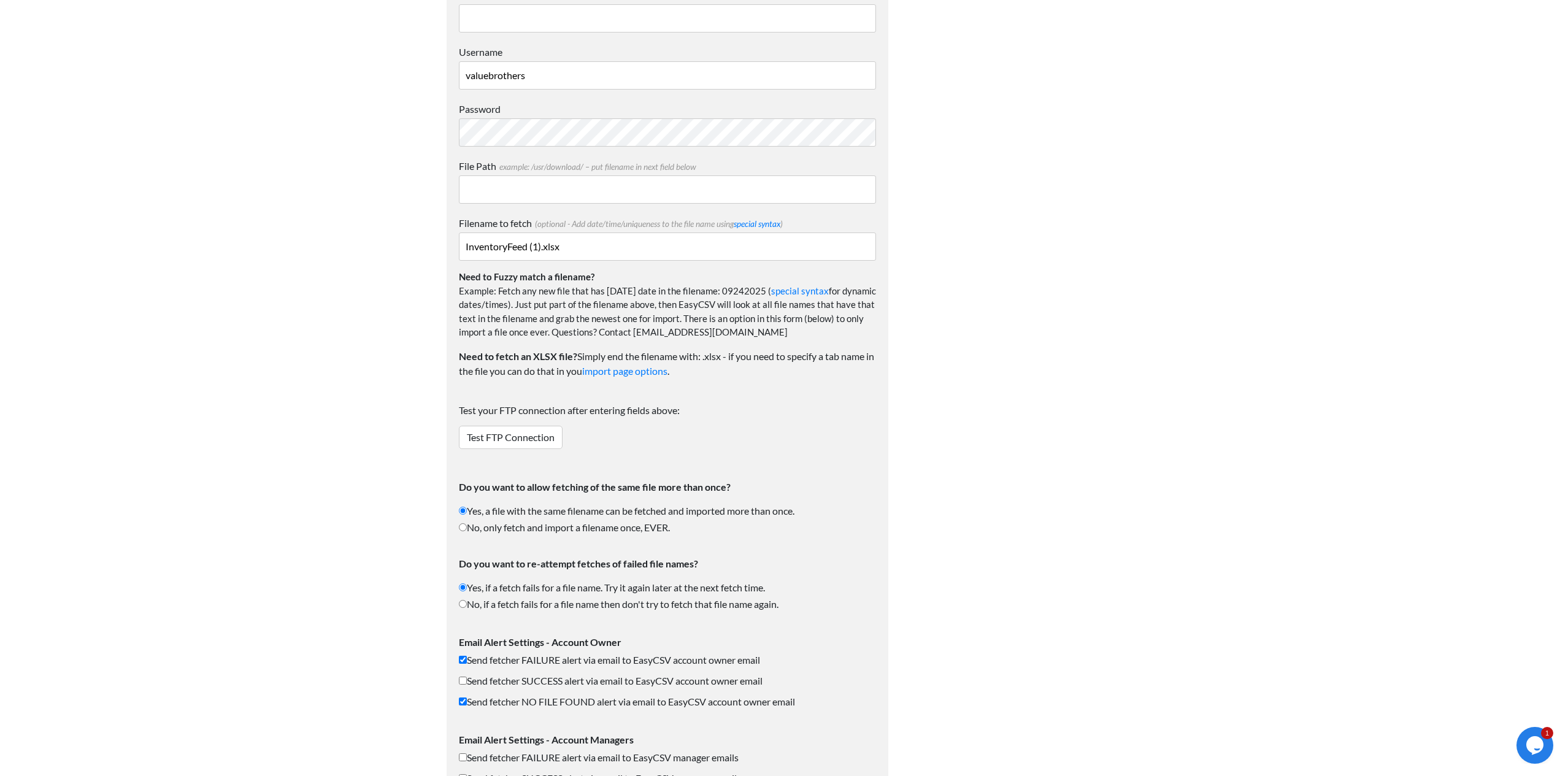
scroll to position [913, 0]
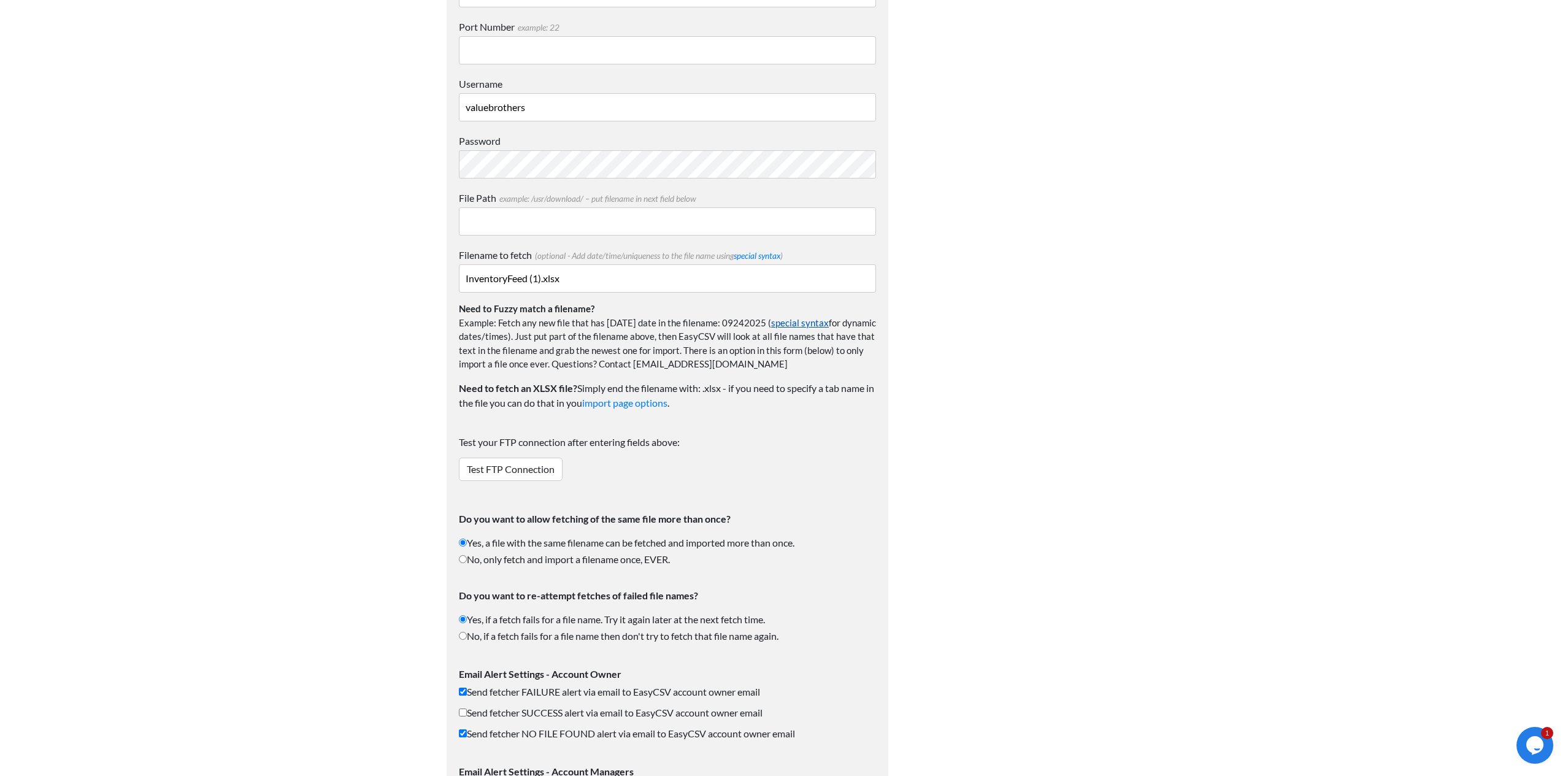
click at [794, 322] on link "special syntax" at bounding box center [800, 322] width 57 height 11
